Goal: Task Accomplishment & Management: Complete application form

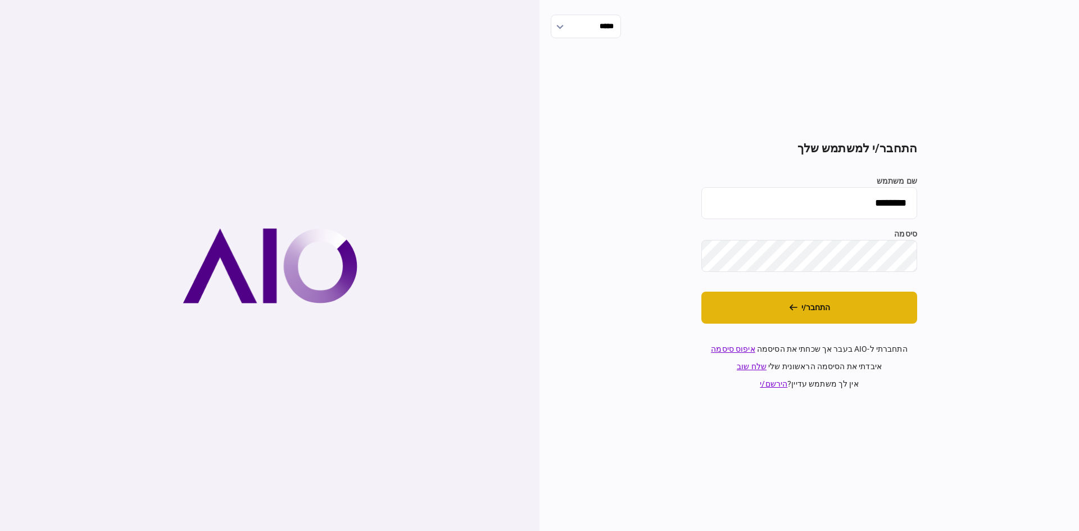
click at [773, 309] on button "התחבר/י" at bounding box center [809, 308] width 216 height 32
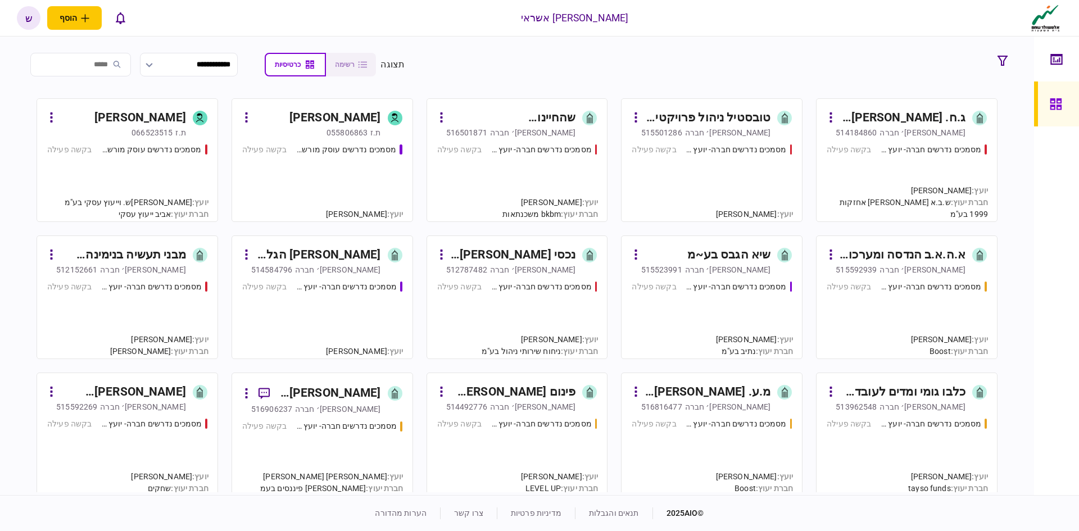
click at [93, 63] on input "search" at bounding box center [80, 65] width 101 height 24
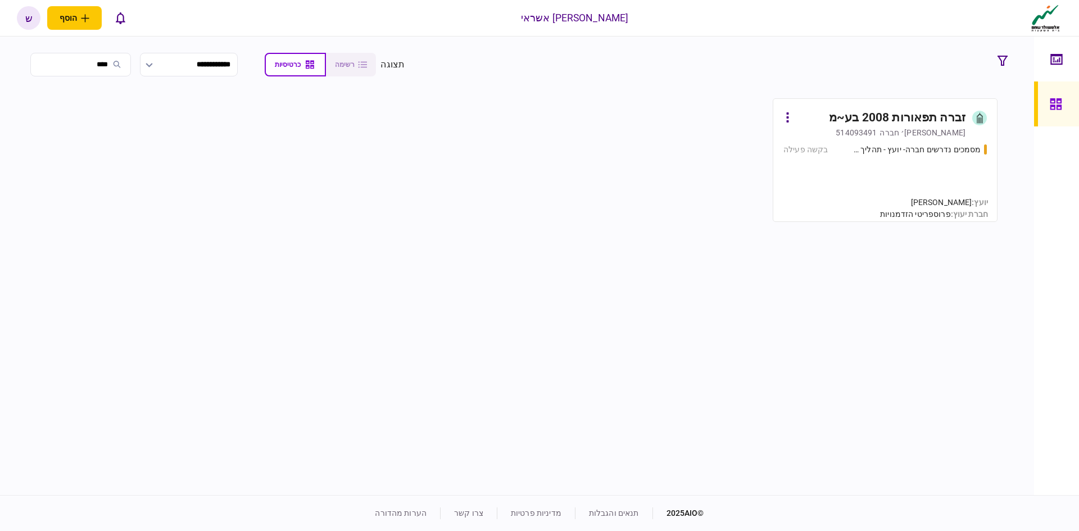
type input "****"
click at [899, 176] on div "מסמכים נדרשים חברה- יועץ - תהליך חברה בקשה פעילה" at bounding box center [884, 178] width 203 height 68
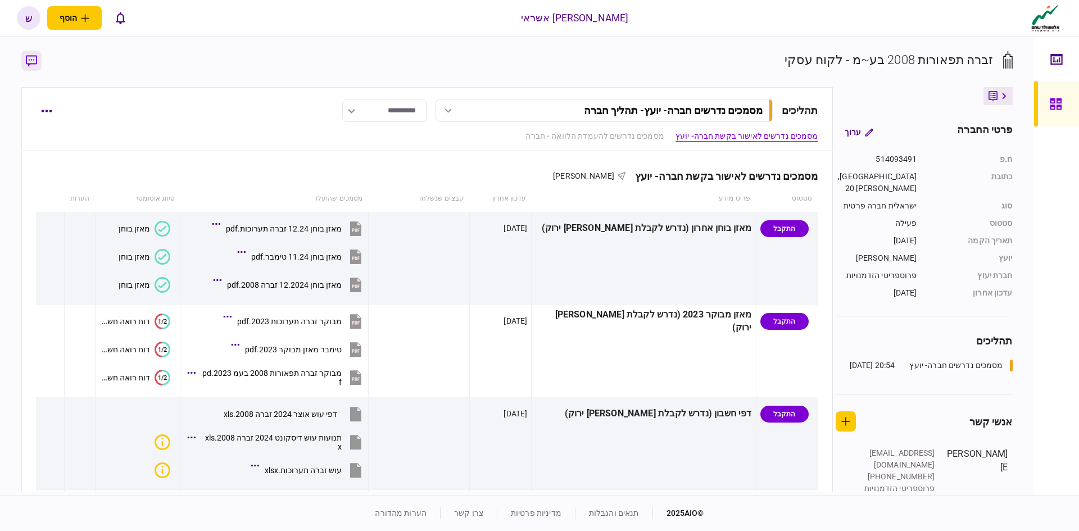
click at [30, 61] on icon "button" at bounding box center [31, 61] width 11 height 12
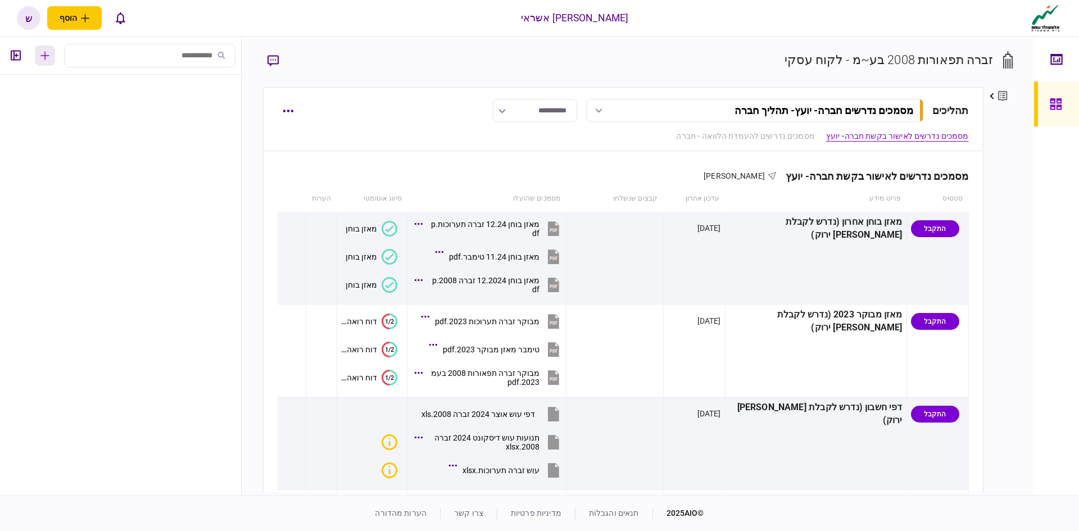
click at [48, 55] on icon "button" at bounding box center [44, 55] width 9 height 9
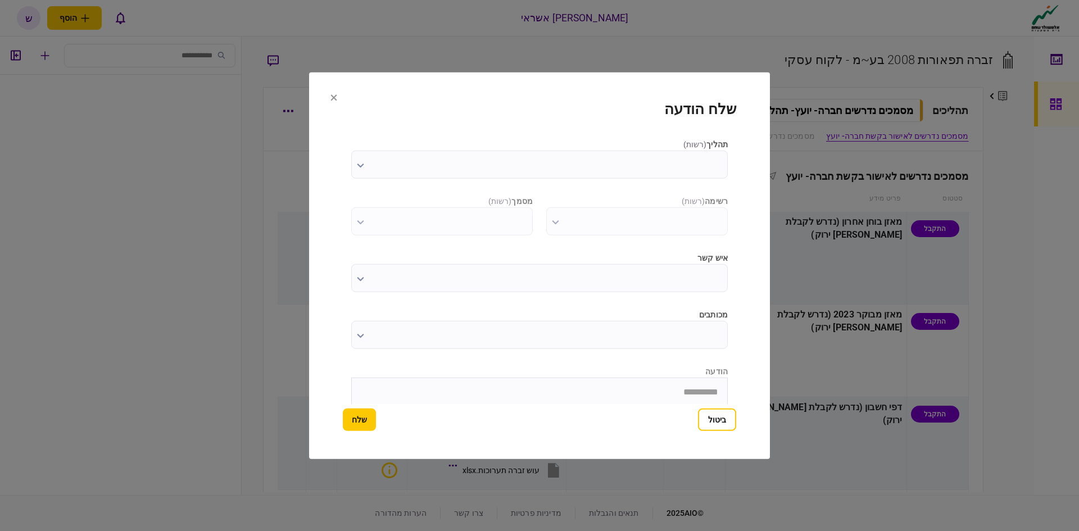
click at [587, 162] on input "תהליך ( רשות )" at bounding box center [539, 164] width 377 height 28
click at [507, 161] on div at bounding box center [539, 265] width 1079 height 531
click at [558, 281] on input "איש קשר" at bounding box center [539, 278] width 377 height 28
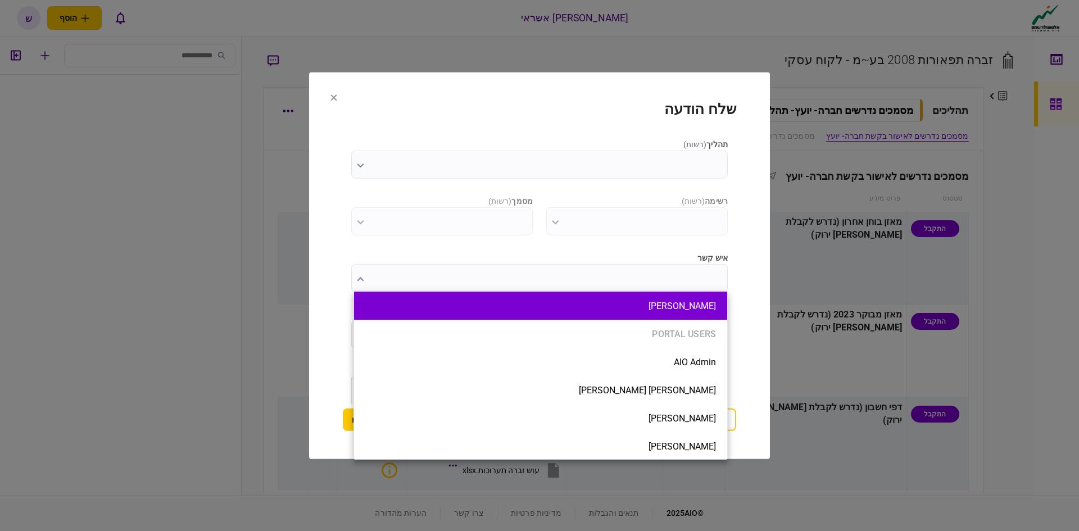
click at [533, 302] on button "[PERSON_NAME]" at bounding box center [540, 306] width 351 height 11
type input "*********"
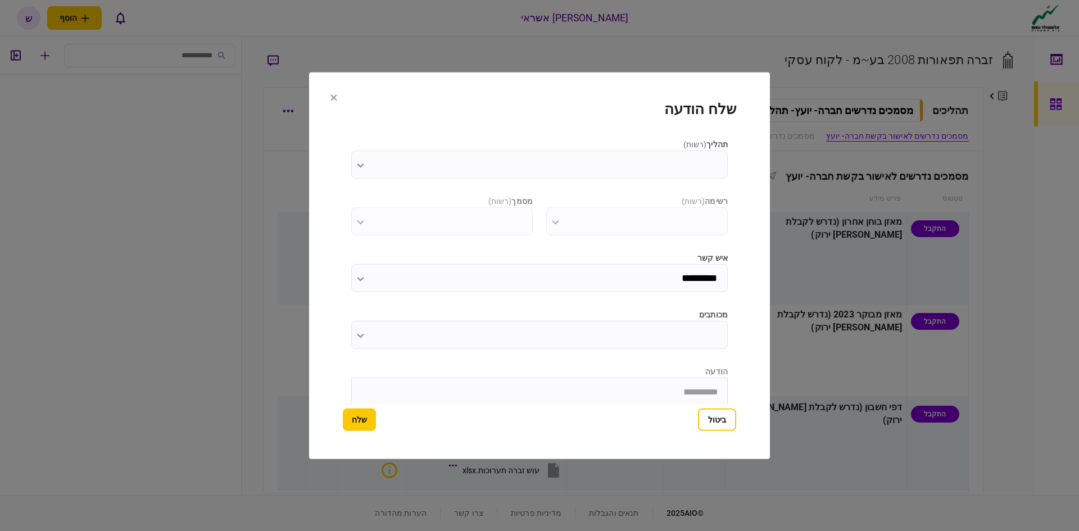
click at [579, 338] on input "מכותבים" at bounding box center [539, 334] width 377 height 28
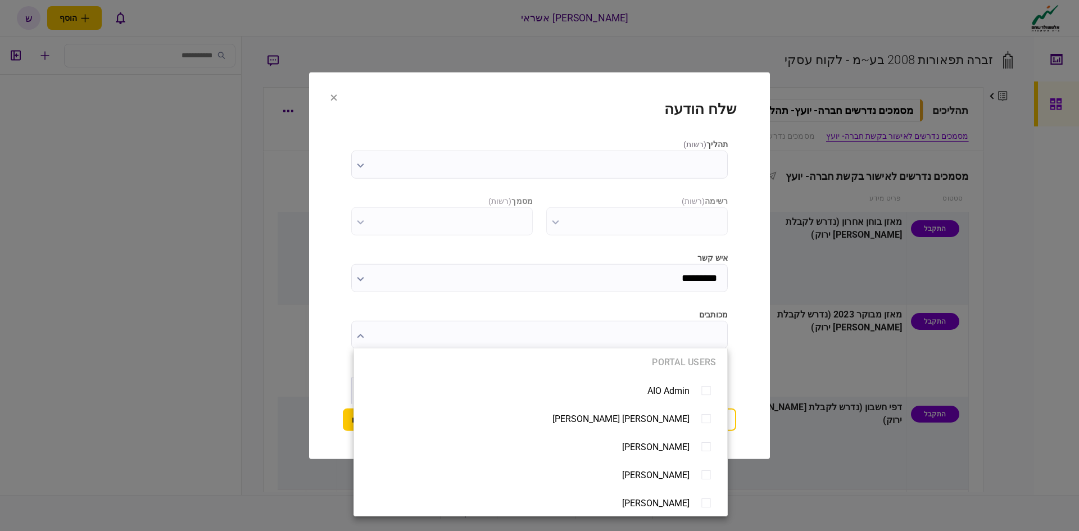
click at [573, 332] on div at bounding box center [539, 265] width 1079 height 531
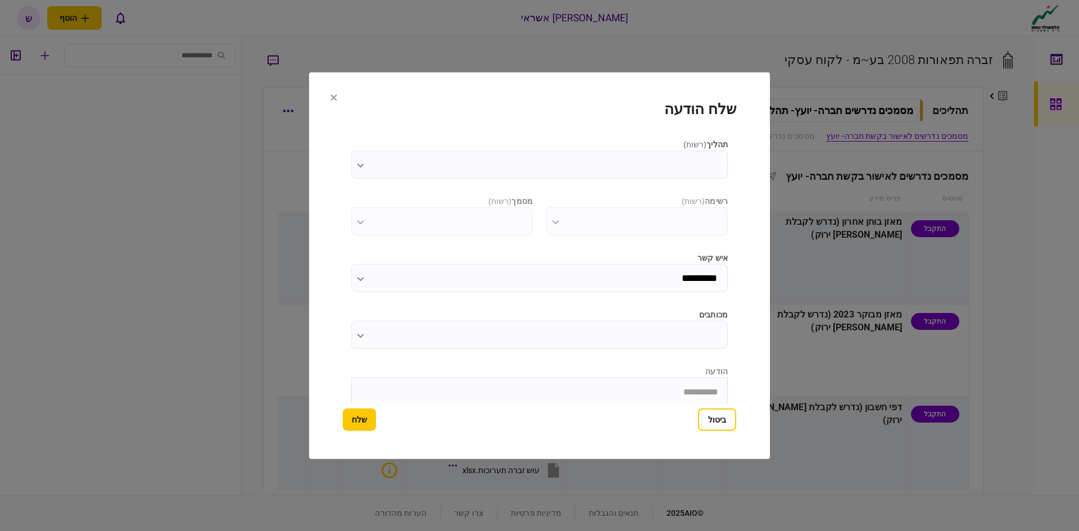
click at [460, 162] on input "תהליך ( רשות )" at bounding box center [539, 164] width 377 height 28
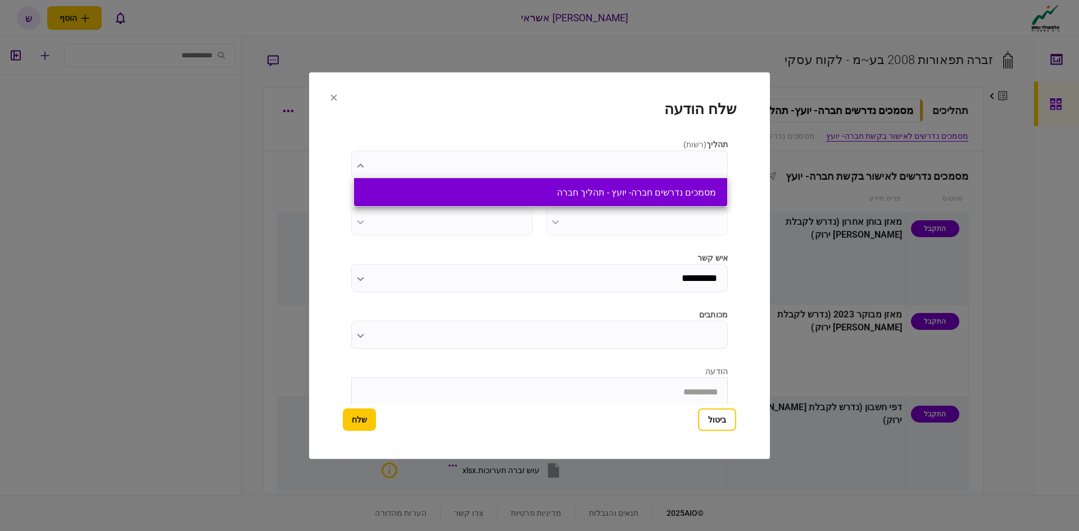
click at [523, 203] on li "מסמכים נדרשים חברה- יועץ - תהליך חברה" at bounding box center [540, 192] width 373 height 28
type input "**********"
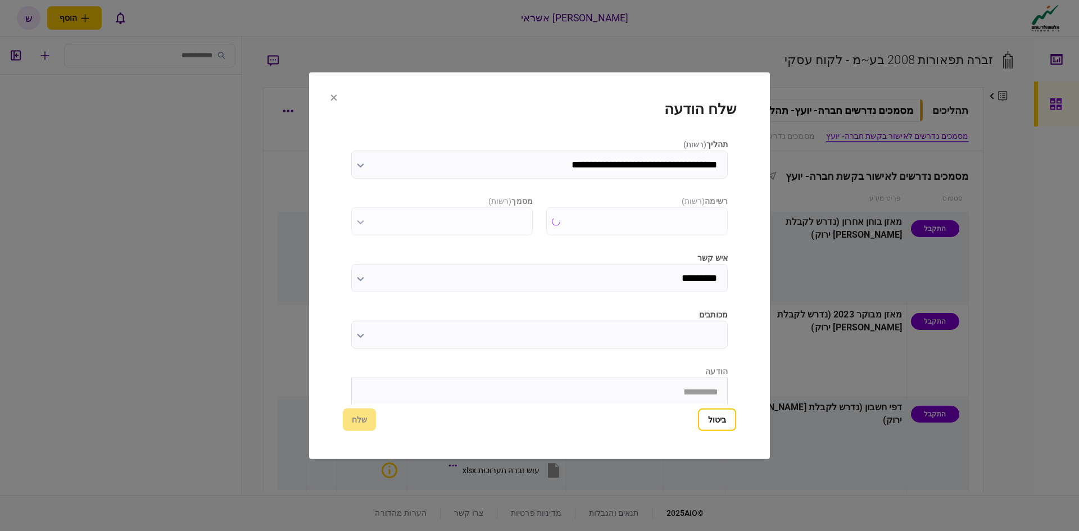
type input "**********"
click at [566, 218] on input "**********" at bounding box center [637, 221] width 182 height 28
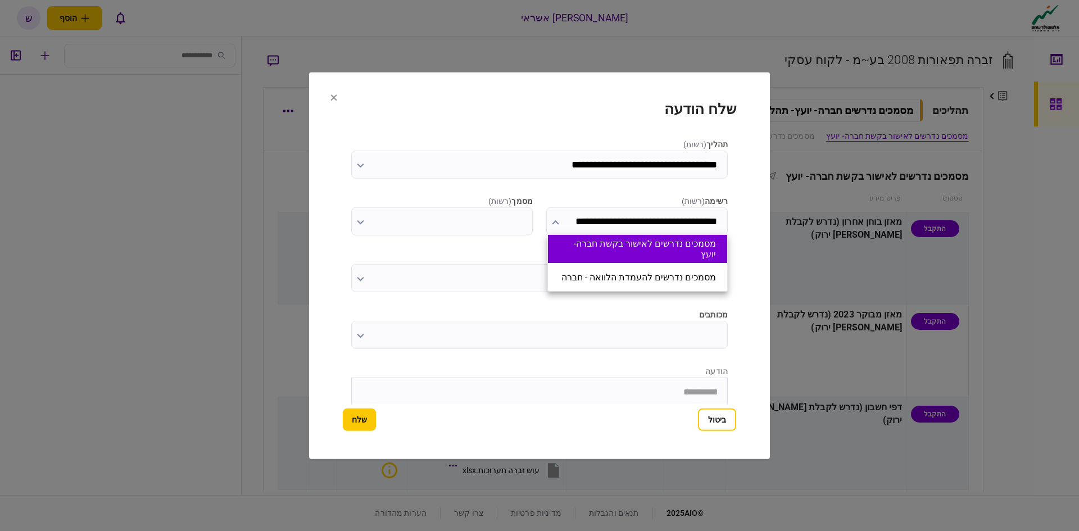
click at [631, 252] on button "מסמכים נדרשים לאישור בקשת חברה- יועץ" at bounding box center [637, 248] width 157 height 21
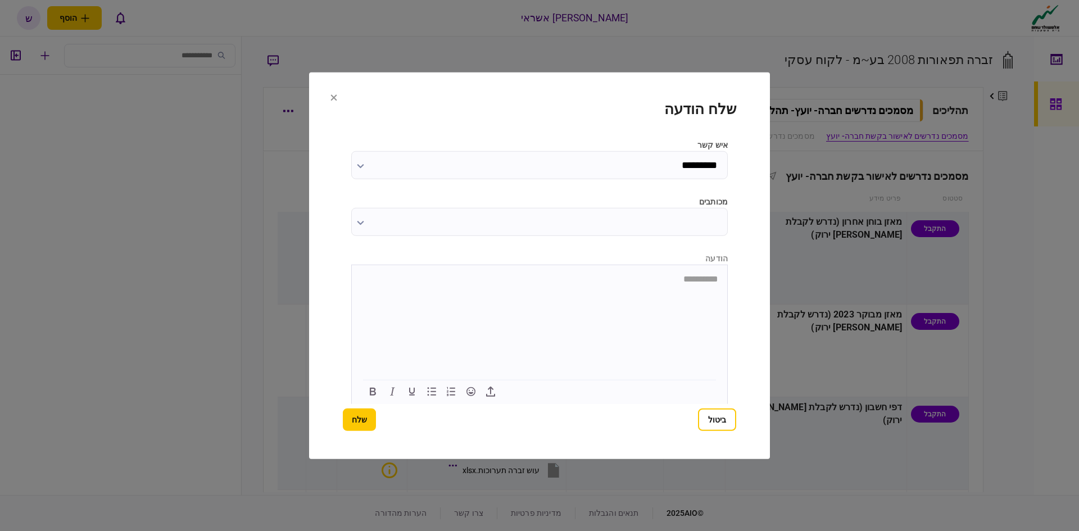
scroll to position [114, 0]
click at [489, 392] on icon "button" at bounding box center [490, 390] width 13 height 13
click at [494, 393] on icon "button" at bounding box center [490, 390] width 13 height 13
click at [496, 389] on icon "button" at bounding box center [490, 390] width 13 height 13
click at [495, 389] on icon "button" at bounding box center [490, 390] width 13 height 13
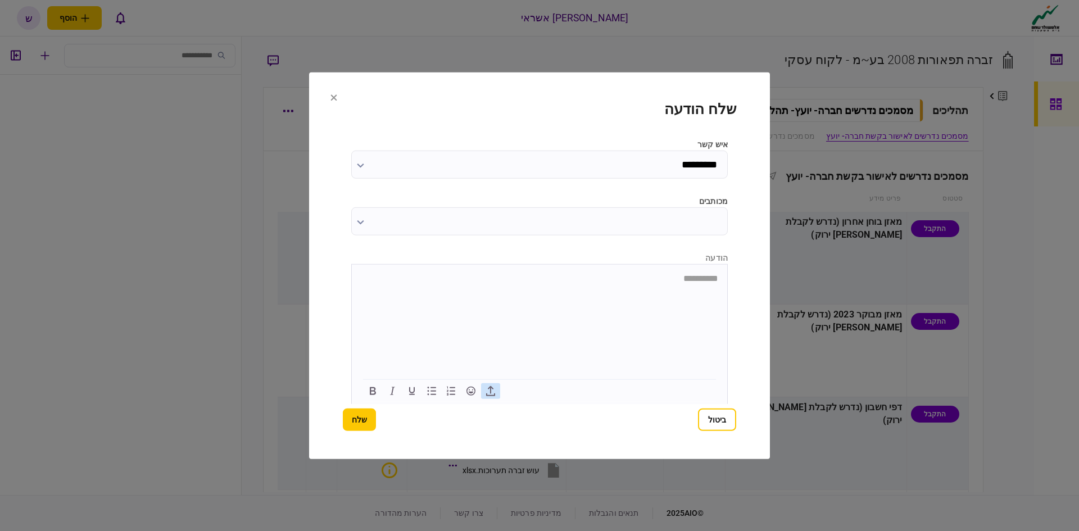
click at [495, 389] on icon "button" at bounding box center [490, 390] width 13 height 13
click at [495, 386] on icon "button" at bounding box center [490, 390] width 13 height 13
click at [495, 385] on icon "button" at bounding box center [490, 390] width 13 height 13
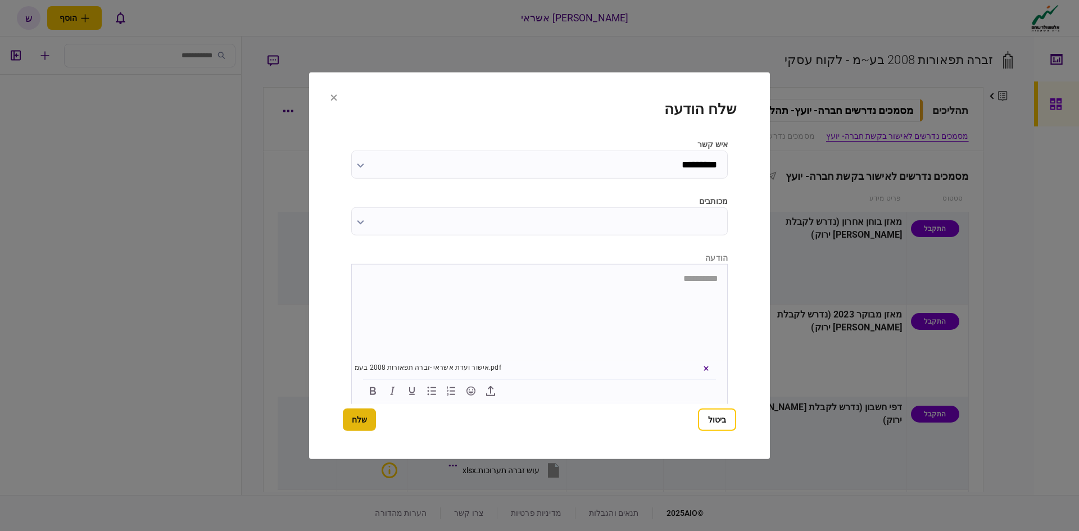
click at [362, 414] on button "שלח" at bounding box center [359, 420] width 33 height 22
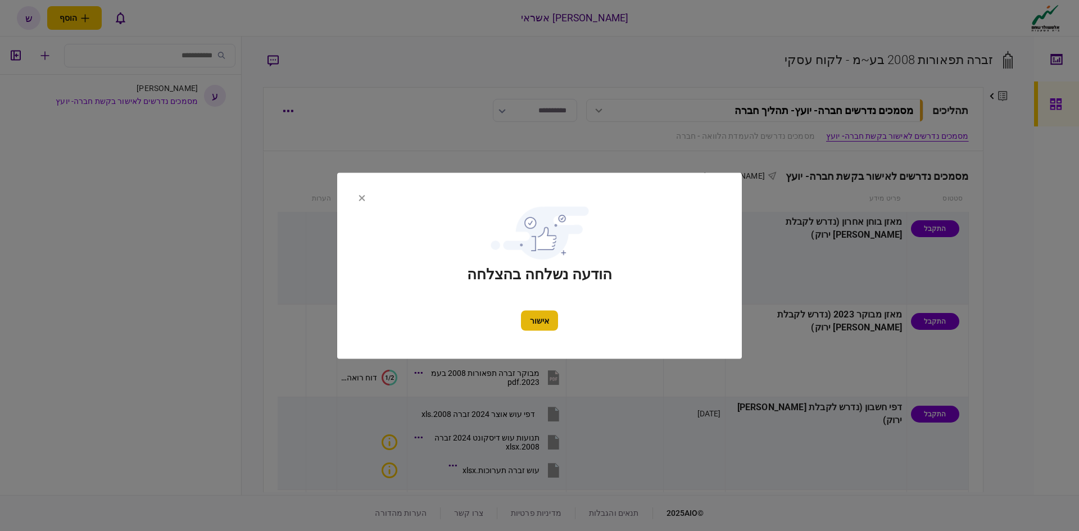
click at [539, 320] on button "אישור" at bounding box center [539, 320] width 37 height 20
